Goal: Task Accomplishment & Management: Complete application form

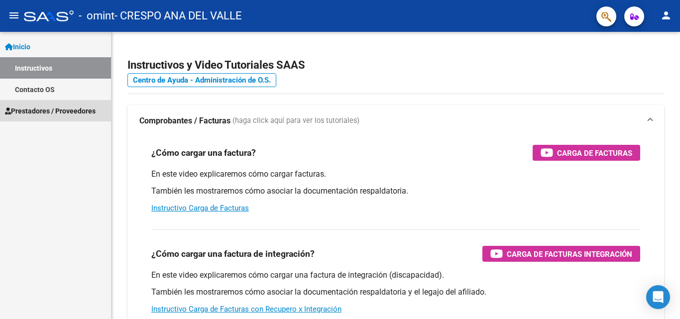
click at [81, 111] on span "Prestadores / Proveedores" at bounding box center [50, 110] width 91 height 11
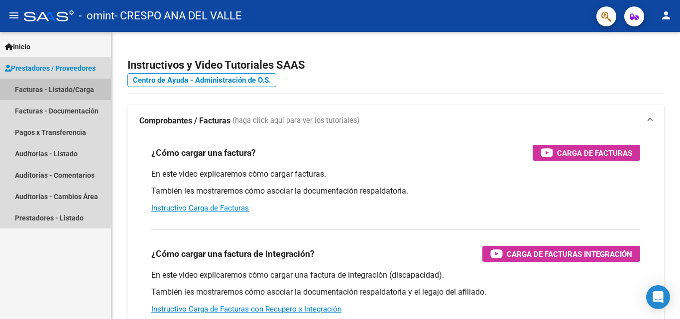
click at [74, 88] on link "Facturas - Listado/Carga" at bounding box center [55, 89] width 111 height 21
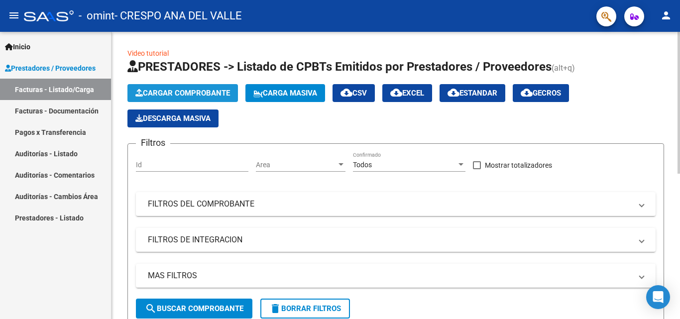
click at [178, 91] on span "Cargar Comprobante" at bounding box center [182, 93] width 95 height 9
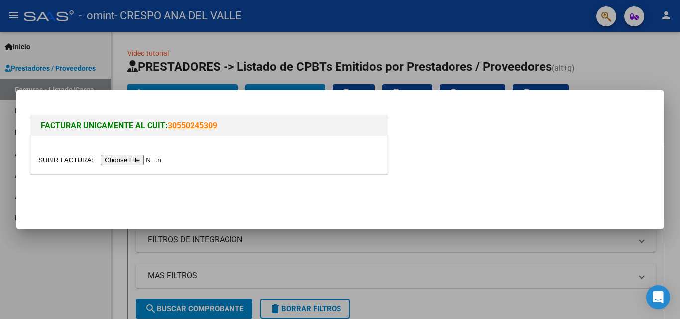
click at [148, 158] on input "file" at bounding box center [101, 160] width 126 height 10
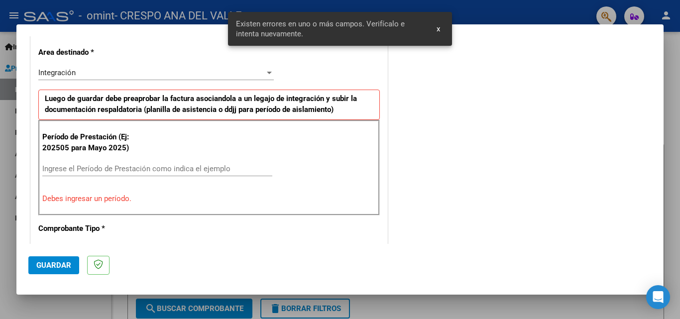
scroll to position [243, 0]
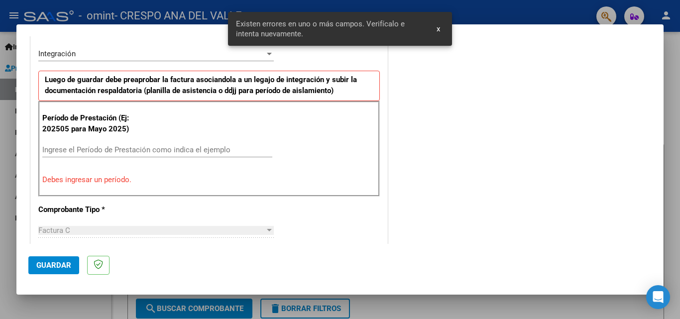
click at [166, 145] on input "Ingrese el Período de Prestación como indica el ejemplo" at bounding box center [157, 149] width 230 height 9
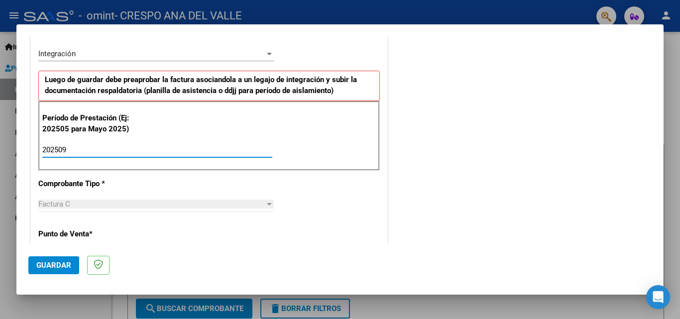
type input "202509"
click at [375, 185] on div "CUIT * 27-39498020-5 Ingresar CUIT ANALISIS PRESTADOR CRESPO ANA DEL VALLE ARCA…" at bounding box center [209, 291] width 356 height 749
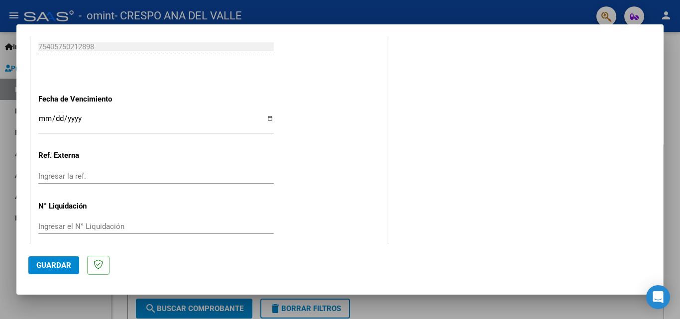
scroll to position [668, 0]
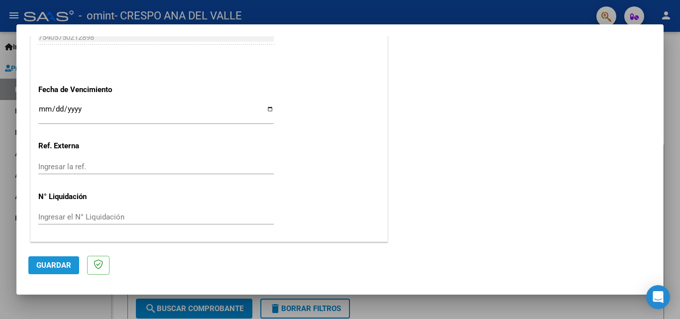
click at [50, 256] on button "Guardar" at bounding box center [53, 265] width 51 height 18
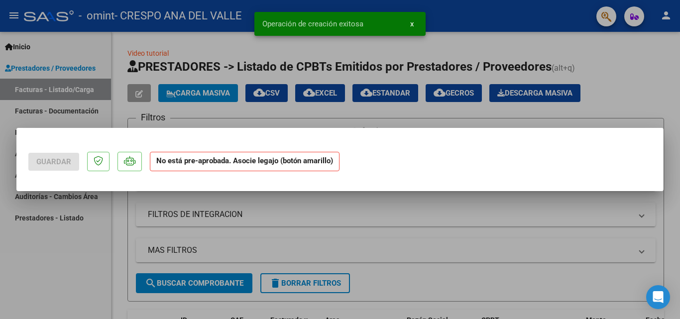
scroll to position [0, 0]
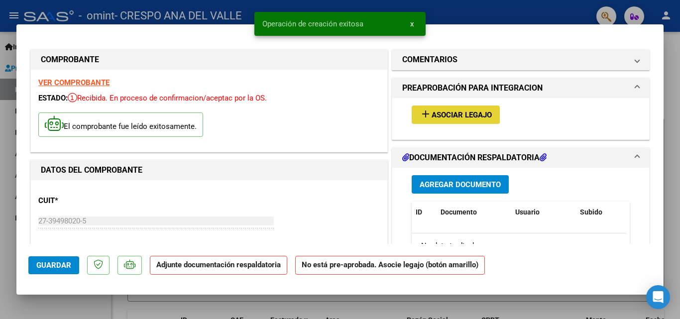
click at [470, 118] on span "Asociar Legajo" at bounding box center [461, 114] width 60 height 9
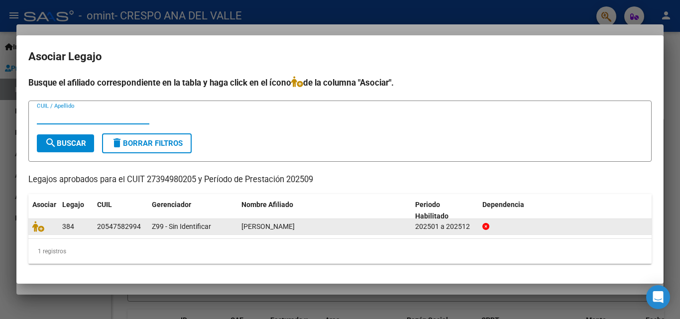
click at [295, 223] on span "[PERSON_NAME]" at bounding box center [267, 226] width 53 height 8
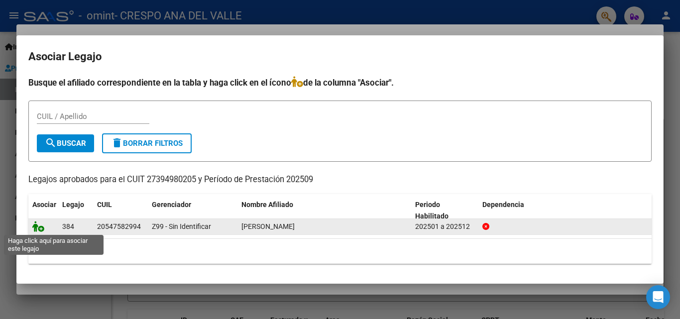
click at [37, 227] on icon at bounding box center [38, 226] width 12 height 11
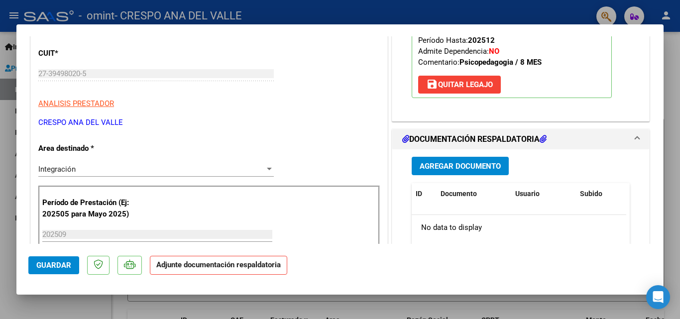
scroll to position [164, 0]
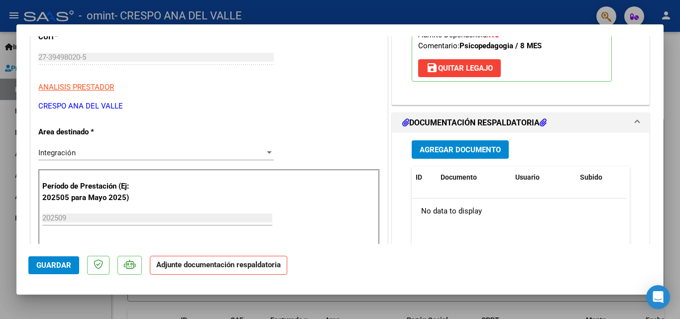
click at [457, 145] on span "Agregar Documento" at bounding box center [459, 149] width 81 height 9
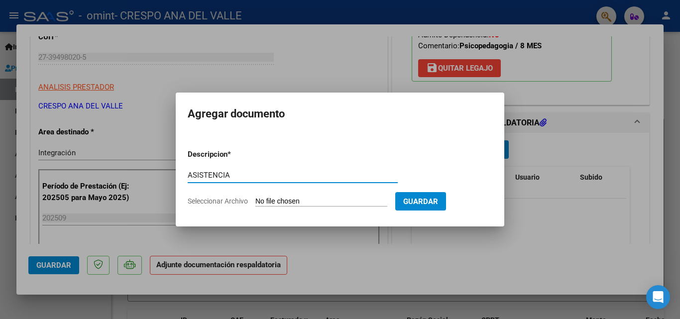
type input "ASISTENCIA"
click at [233, 203] on span "Seleccionar Archivo" at bounding box center [218, 201] width 60 height 8
click at [255, 203] on input "Seleccionar Archivo" at bounding box center [321, 201] width 132 height 9
type input "C:\fakepath\Asistencia [PERSON_NAME] [DATE].pdf"
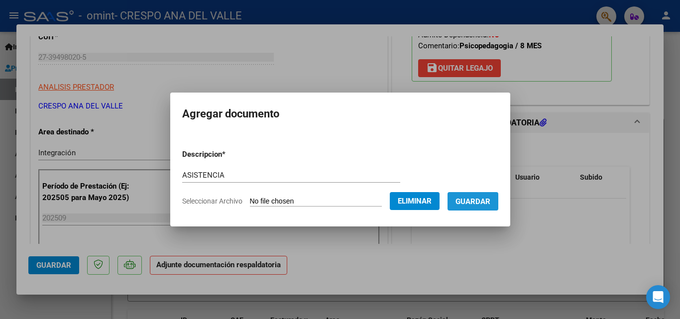
click at [490, 202] on span "Guardar" at bounding box center [472, 201] width 35 height 9
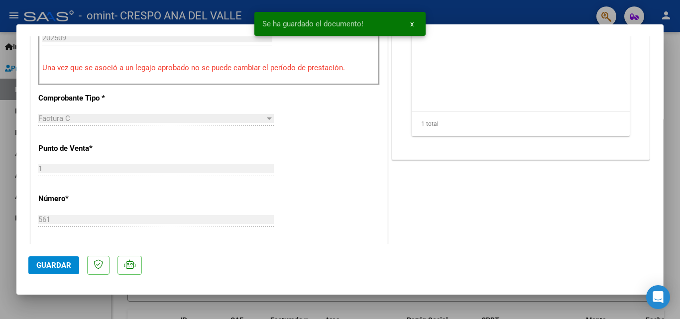
scroll to position [683, 0]
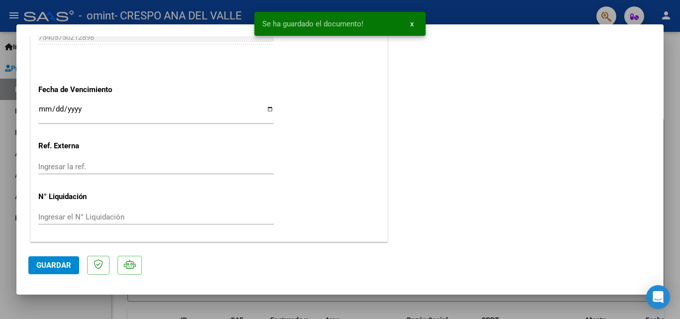
click at [42, 264] on span "Guardar" at bounding box center [53, 265] width 35 height 9
click at [411, 24] on span "x" at bounding box center [411, 23] width 3 height 9
